Goal: Go to known website: Go to known website

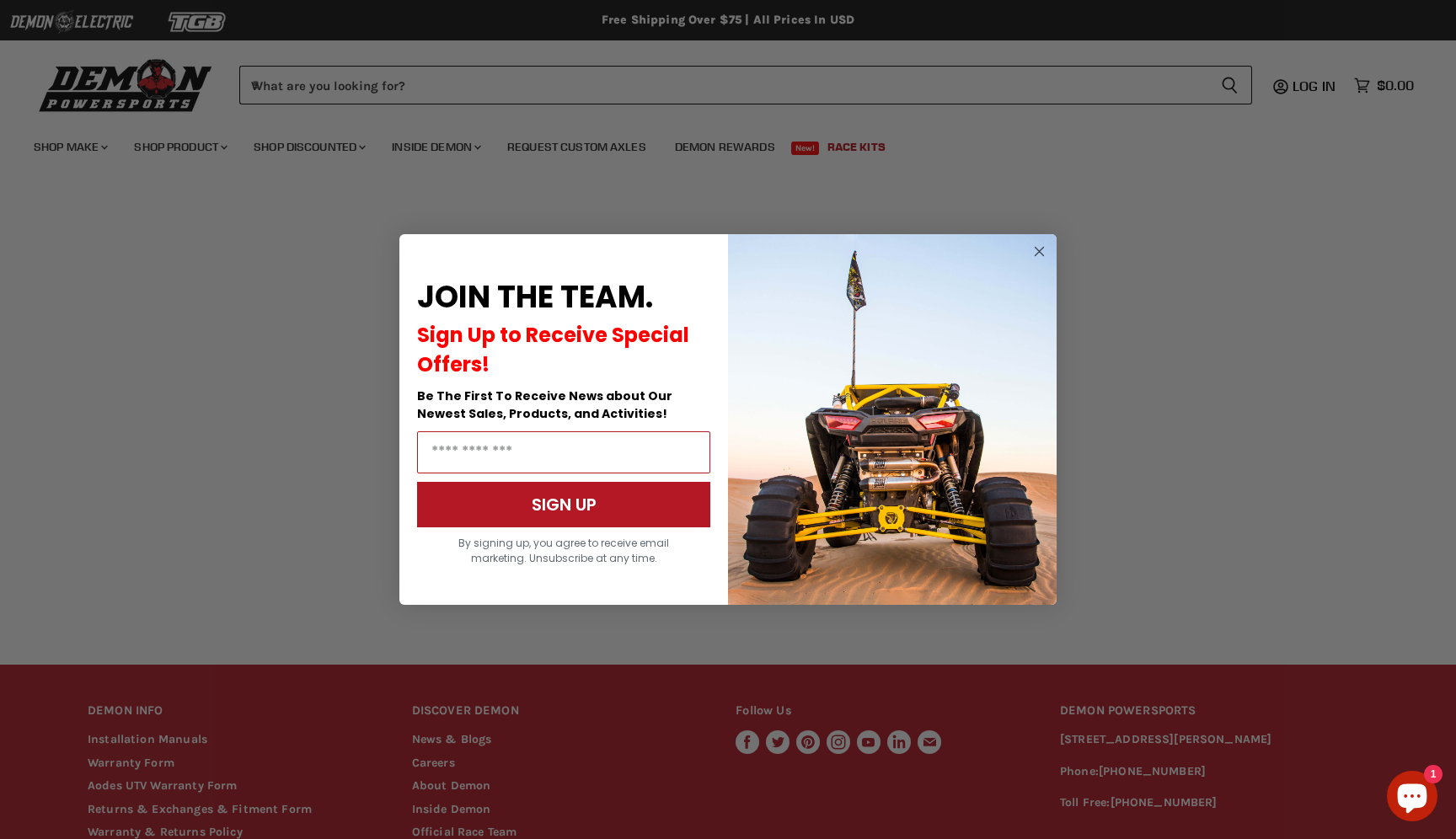
scroll to position [171, 0]
